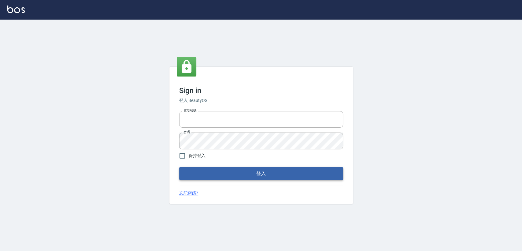
type input "0978801963"
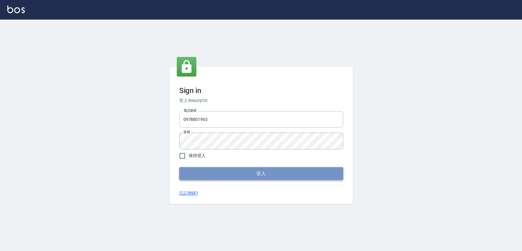
click at [287, 176] on button "登入" at bounding box center [261, 173] width 164 height 13
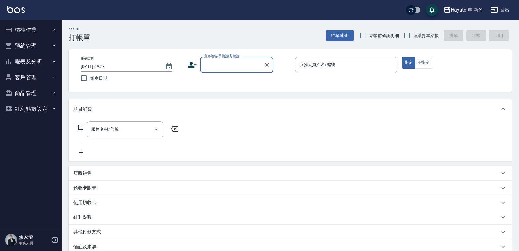
click at [27, 30] on button "櫃檯作業" at bounding box center [30, 30] width 56 height 16
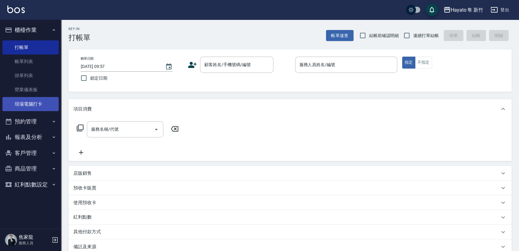
click at [37, 107] on link "現場電腦打卡" at bounding box center [30, 104] width 56 height 14
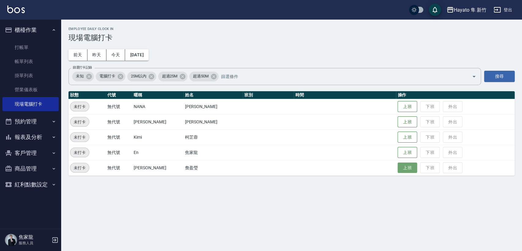
click at [399, 170] on button "上班" at bounding box center [408, 168] width 20 height 11
click at [399, 153] on button "上班" at bounding box center [408, 152] width 20 height 11
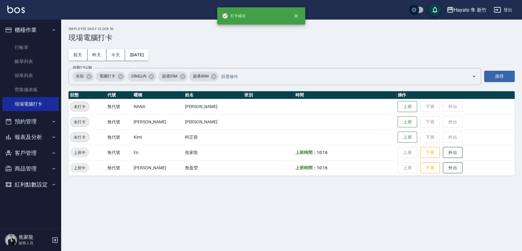
click at [232, 247] on div "Employee Daily Clock In 現場電腦打卡 [DATE] [DATE] [DATE] [DATE] 篩選打卡記錄 未知 電腦打卡 25M以內…" at bounding box center [261, 125] width 522 height 251
